Goal: Information Seeking & Learning: Learn about a topic

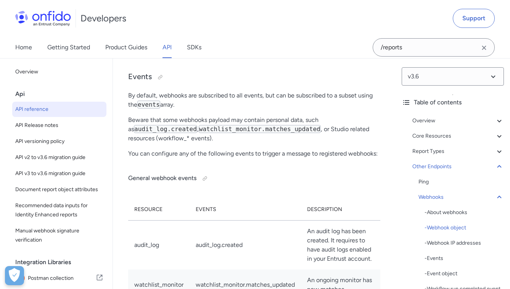
scroll to position [76814, 0]
click at [445, 230] on div "- Webhook object" at bounding box center [464, 227] width 79 height 9
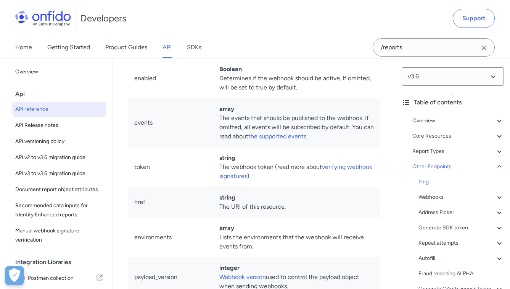
scroll to position [75884, 0]
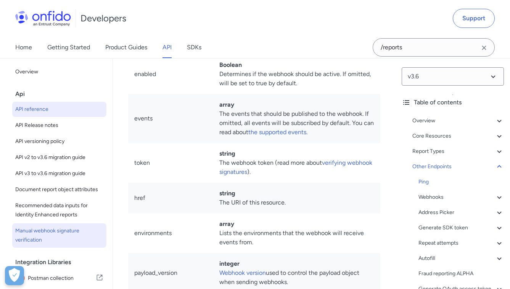
click at [64, 242] on span "Manual webhook signature verification" at bounding box center [59, 235] width 88 height 18
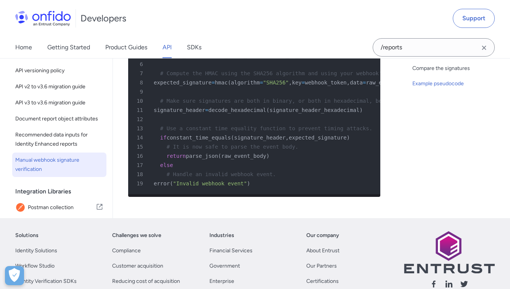
scroll to position [667, 0]
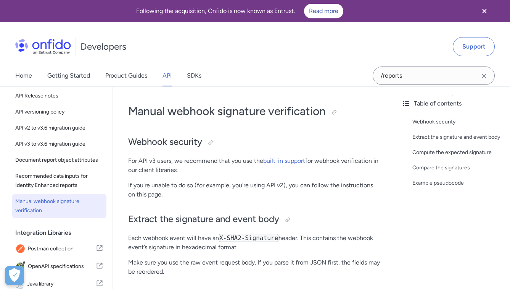
scroll to position [32, 0]
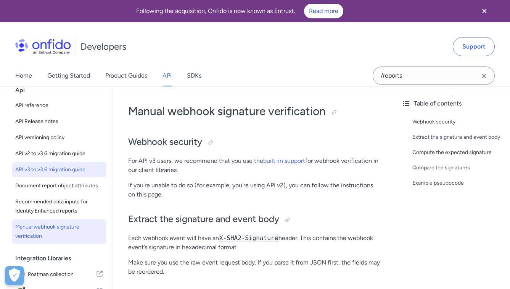
click at [58, 173] on span "API v3 to v3.6 migration guide" at bounding box center [59, 169] width 88 height 9
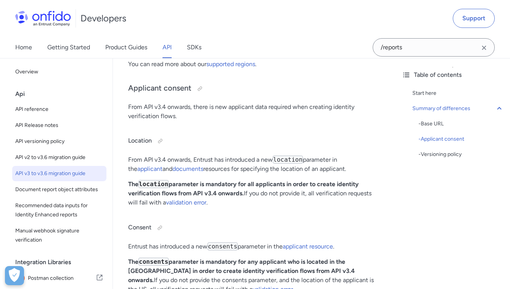
scroll to position [288, 0]
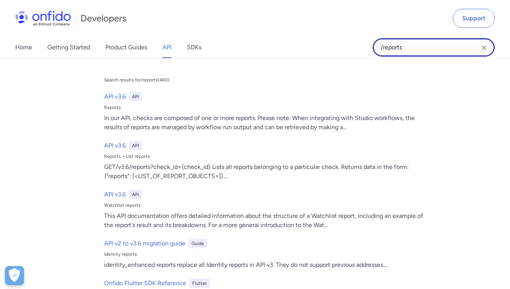
click at [399, 44] on input "/reports" at bounding box center [434, 47] width 122 height 18
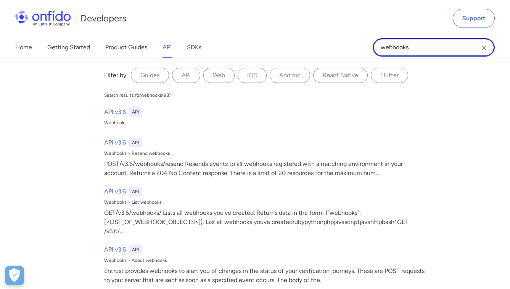
type input "webhooks"
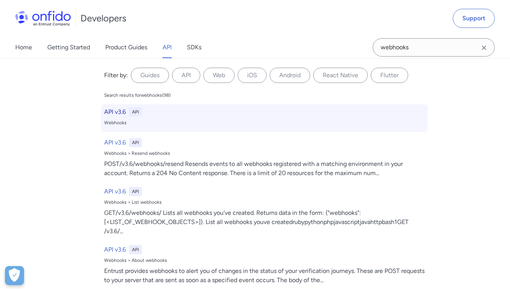
click at [120, 110] on h6 "API v3.6" at bounding box center [115, 111] width 22 height 9
select select "http"
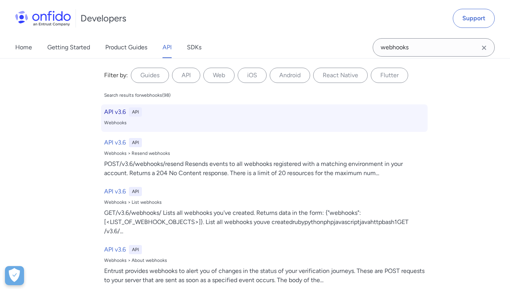
select select "http"
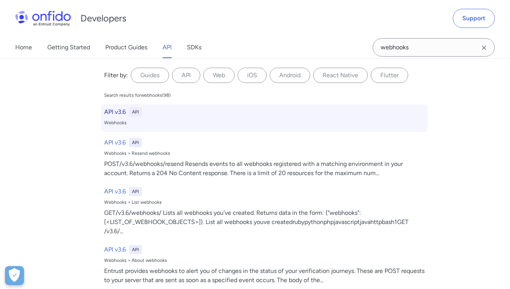
select select "http"
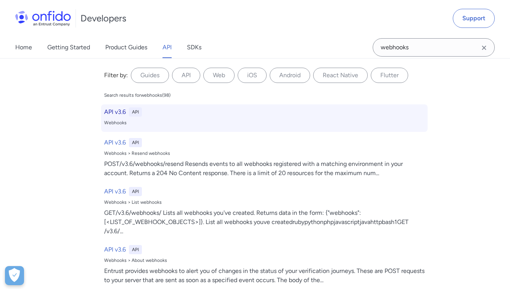
select select "http"
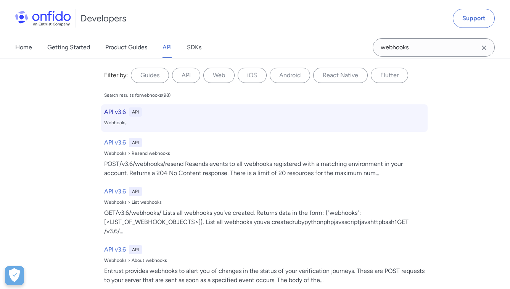
select select "http"
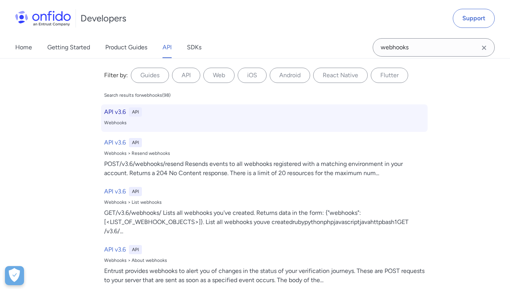
select select "http"
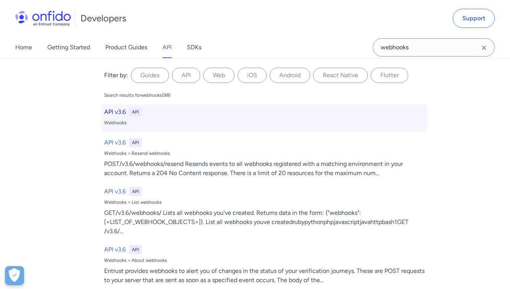
select select "http"
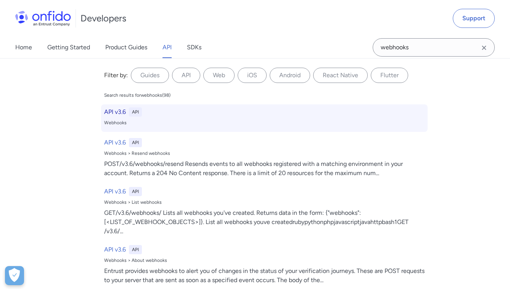
select select "http"
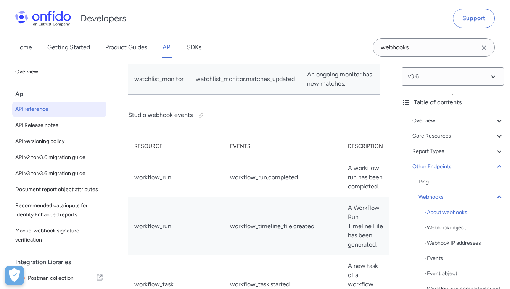
scroll to position [77021, 0]
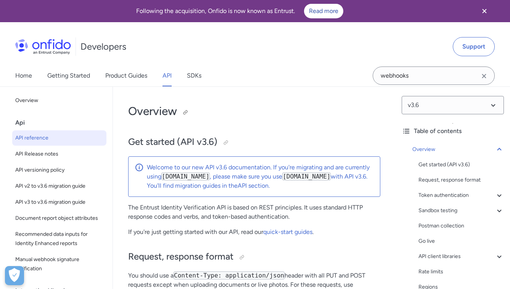
click at [290, 118] on h1 "Overview" at bounding box center [254, 110] width 252 height 15
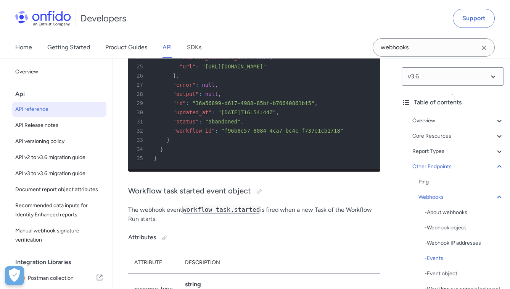
scroll to position [78758, 0]
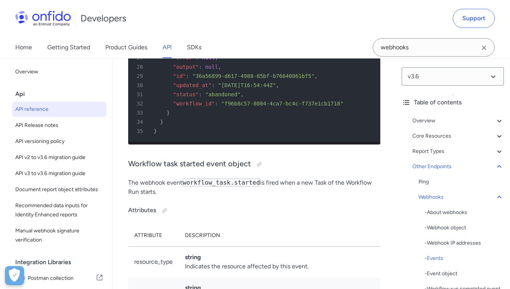
scroll to position [78685, 0]
